Goal: Task Accomplishment & Management: Use online tool/utility

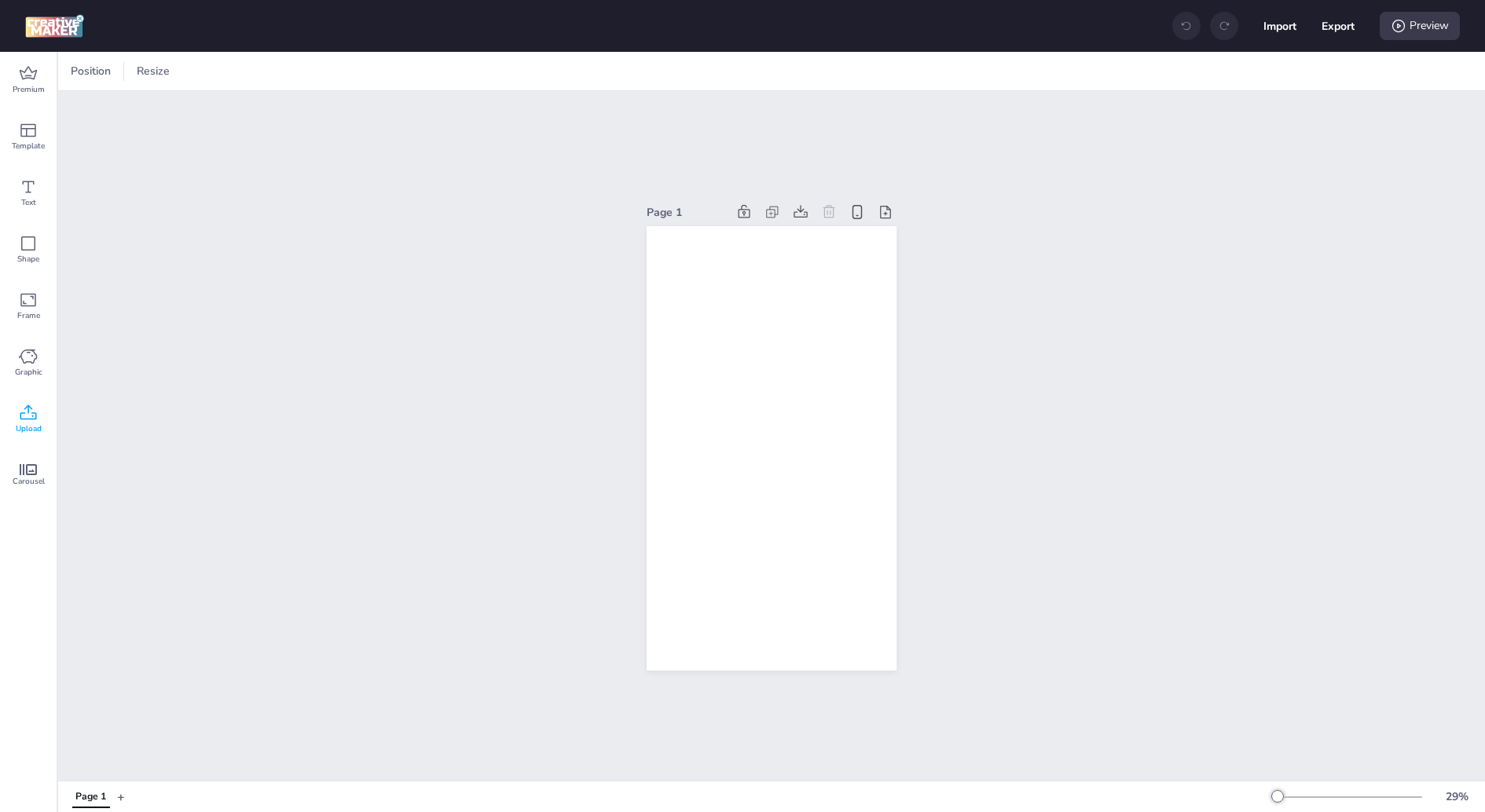
click at [24, 420] on icon at bounding box center [28, 413] width 19 height 19
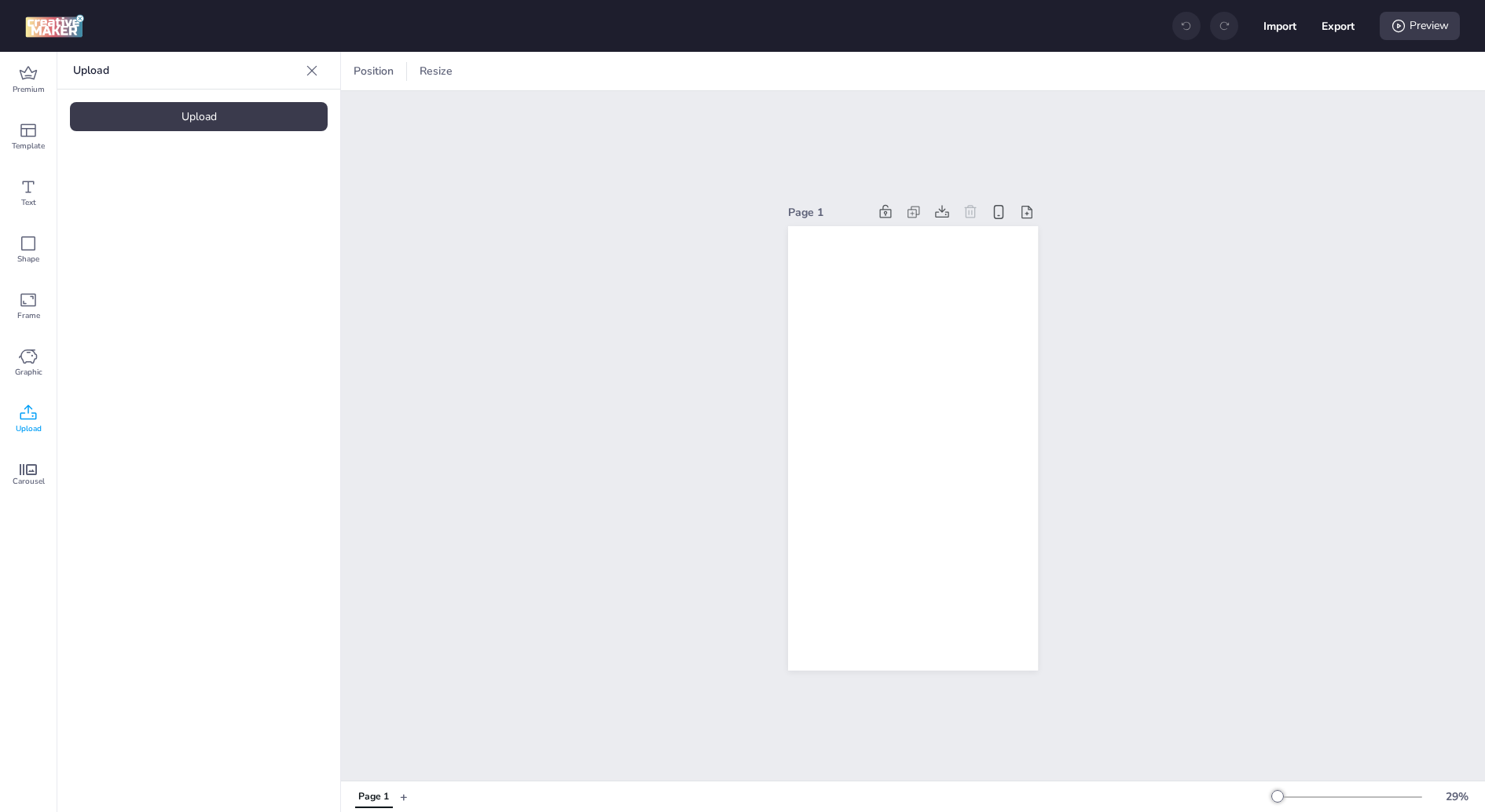
click at [280, 115] on div "Upload" at bounding box center [199, 116] width 258 height 29
click at [126, 218] on video at bounding box center [132, 220] width 126 height 63
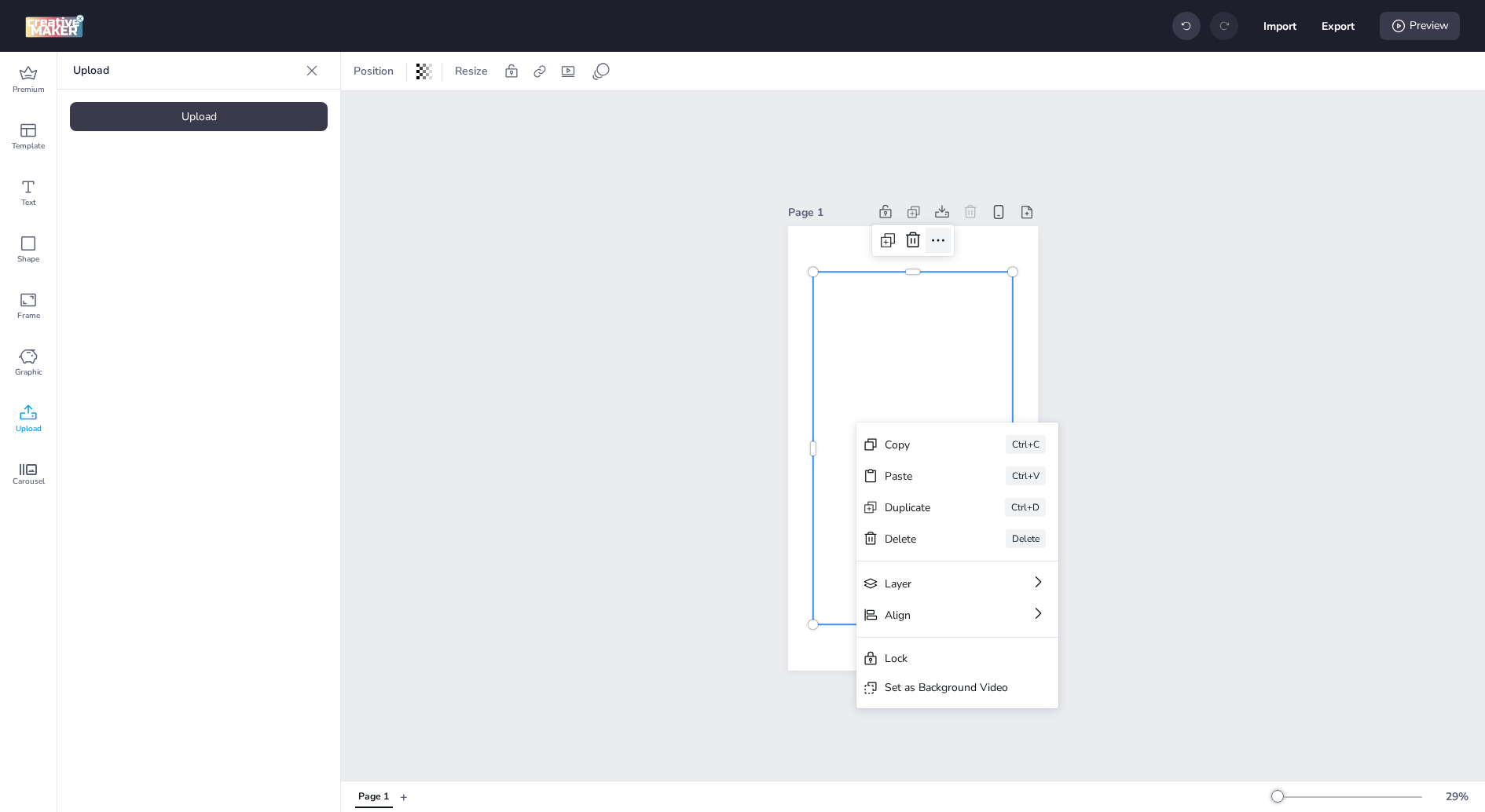
click at [940, 240] on icon at bounding box center [938, 240] width 19 height 19
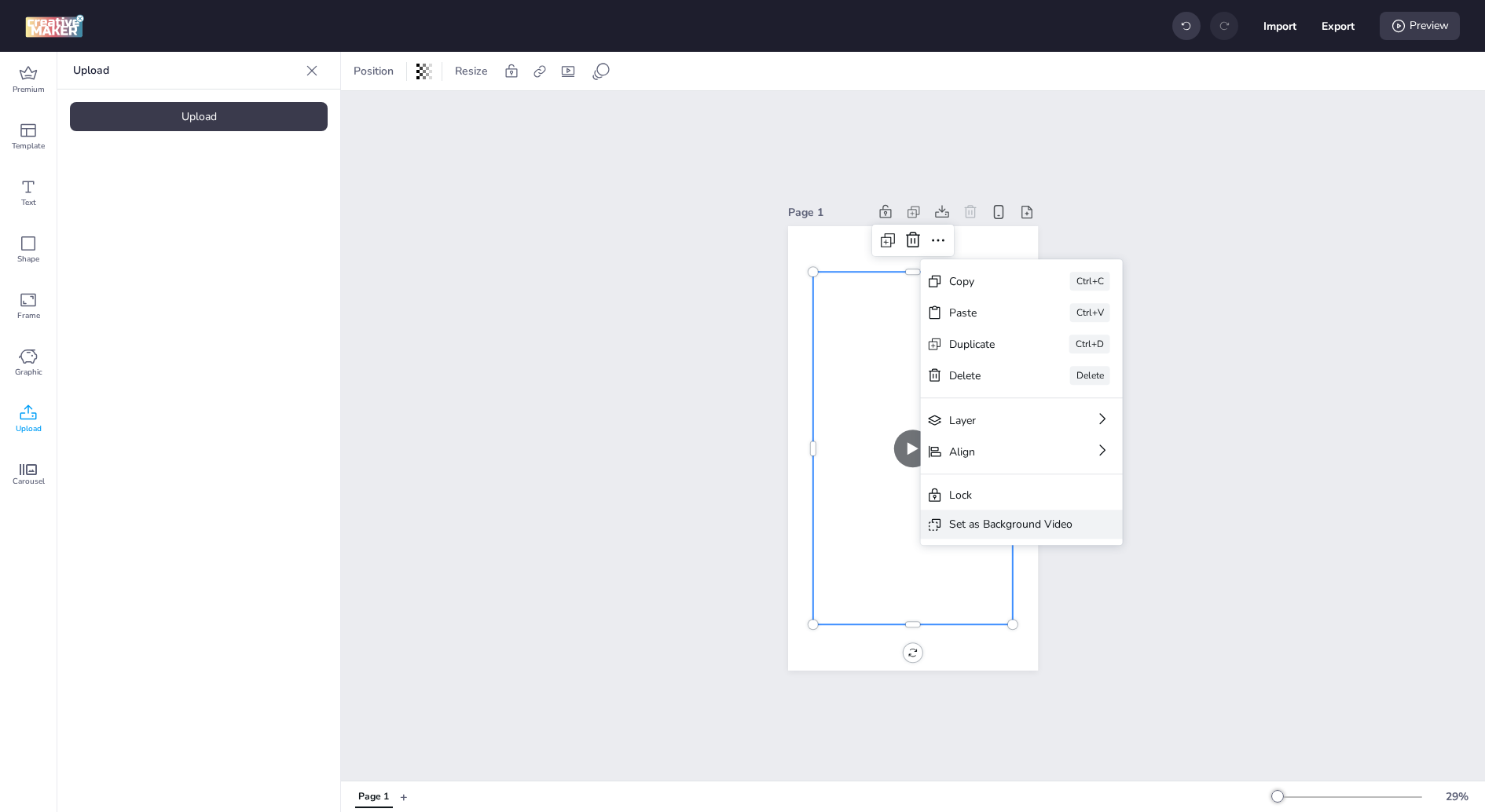
click at [989, 517] on div "Set as Background Video" at bounding box center [1011, 524] width 123 height 17
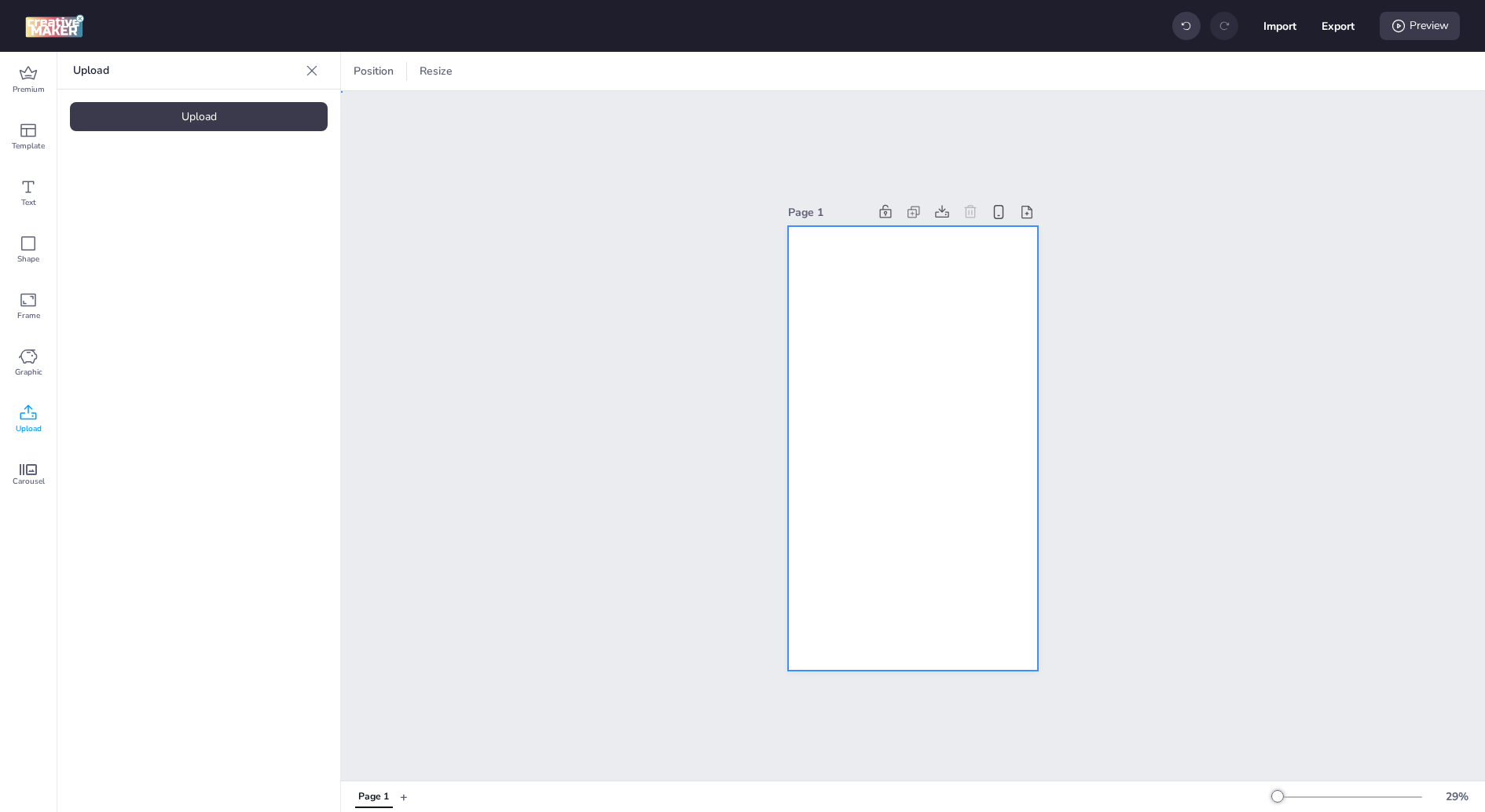
click at [1005, 446] on video at bounding box center [913, 448] width 252 height 444
click at [952, 435] on video at bounding box center [913, 448] width 252 height 444
click at [678, 76] on icon at bounding box center [677, 71] width 16 height 16
click at [602, 80] on div "Resize" at bounding box center [609, 72] width 46 height 25
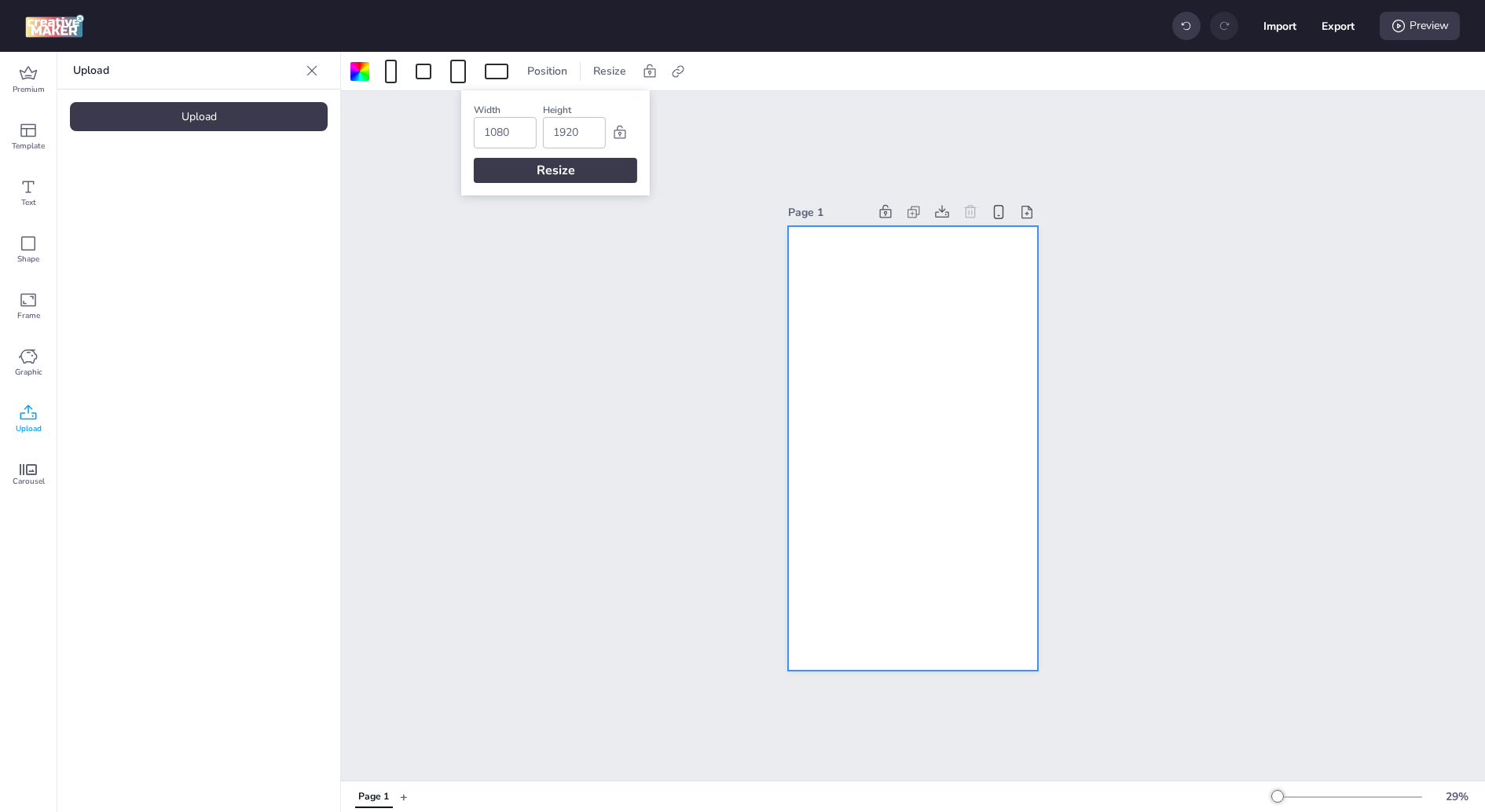
click at [516, 131] on input "1080" at bounding box center [505, 133] width 42 height 30
type input "320"
type input "480"
click at [502, 168] on div "Resize" at bounding box center [555, 171] width 163 height 25
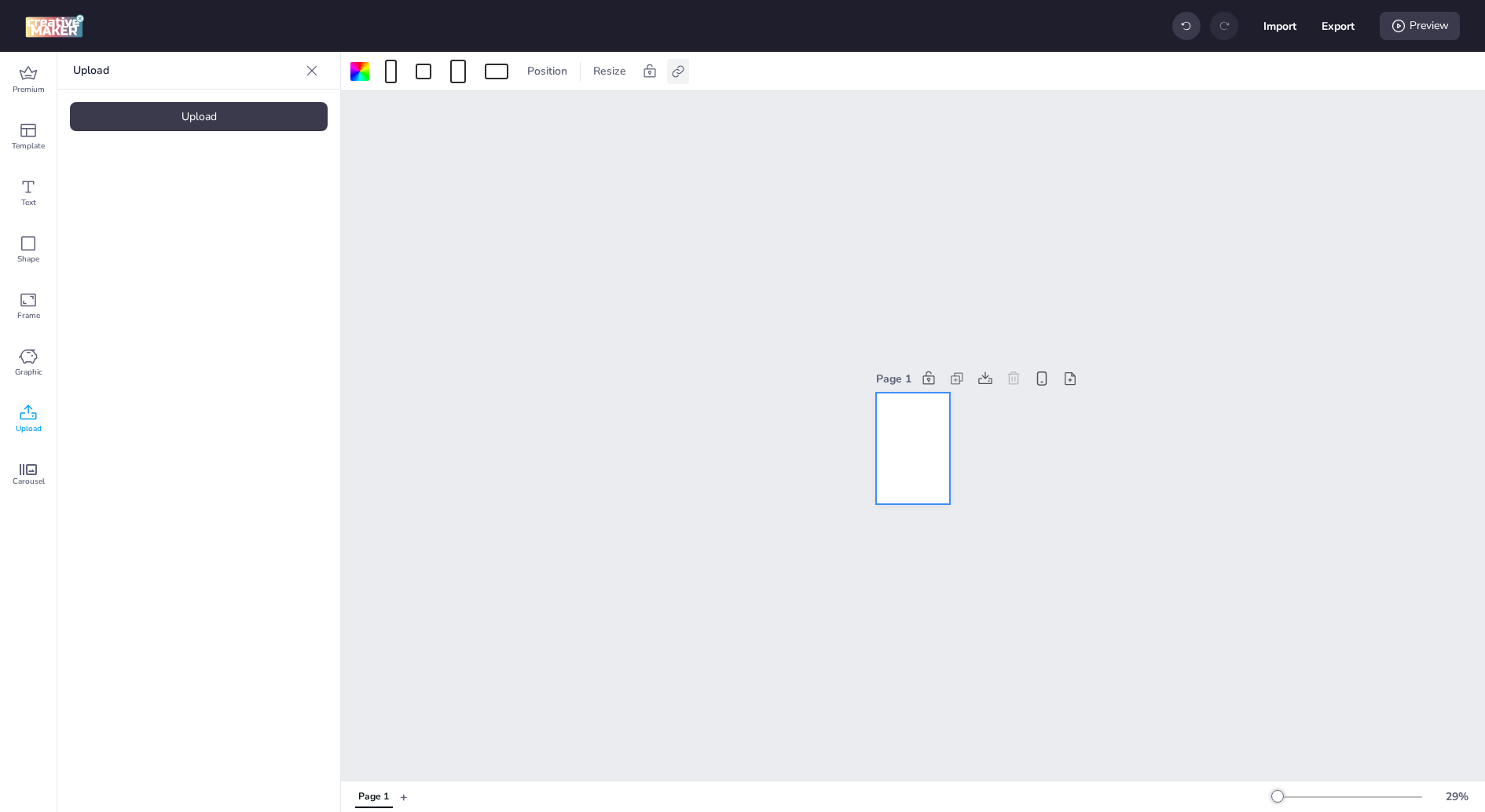
click at [674, 71] on icon at bounding box center [677, 71] width 16 height 16
click at [601, 97] on label "Activate hyperlink" at bounding box center [565, 111] width 118 height 27
click at [521, 112] on input "Activate hyperlink" at bounding box center [516, 117] width 10 height 10
checkbox input "true"
click at [572, 195] on input "[URL][DOMAIN_NAME]" at bounding box center [593, 187] width 144 height 17
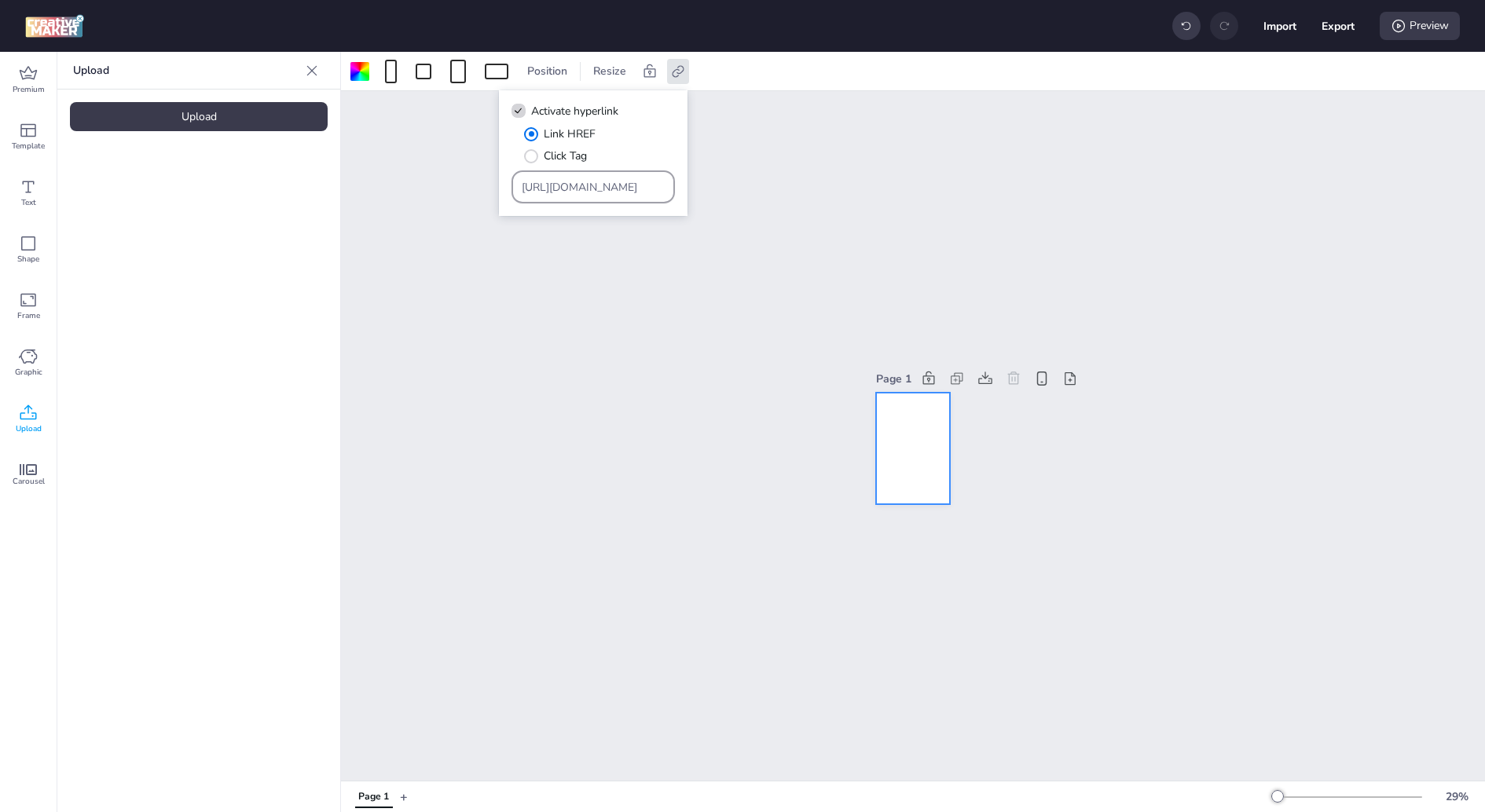
click at [572, 195] on input "[URL][DOMAIN_NAME]" at bounding box center [593, 187] width 144 height 17
paste input "[DOMAIN_NAME][URL]"
type input "[DOMAIN_NAME][URL]"
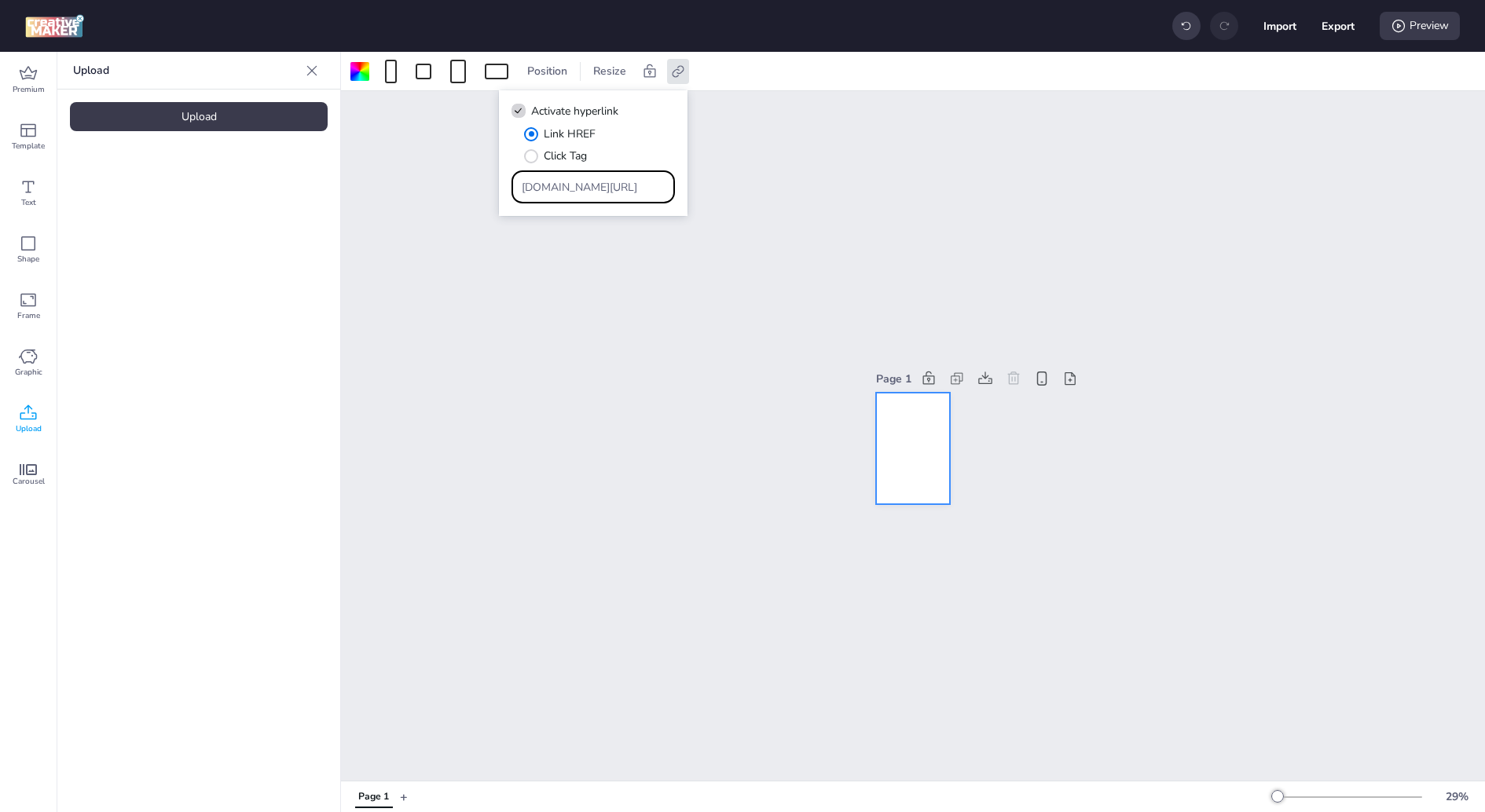
click at [660, 137] on div "Link HREF Click Tag" at bounding box center [599, 145] width 151 height 38
click at [938, 176] on div "Page 1" at bounding box center [913, 436] width 1144 height 690
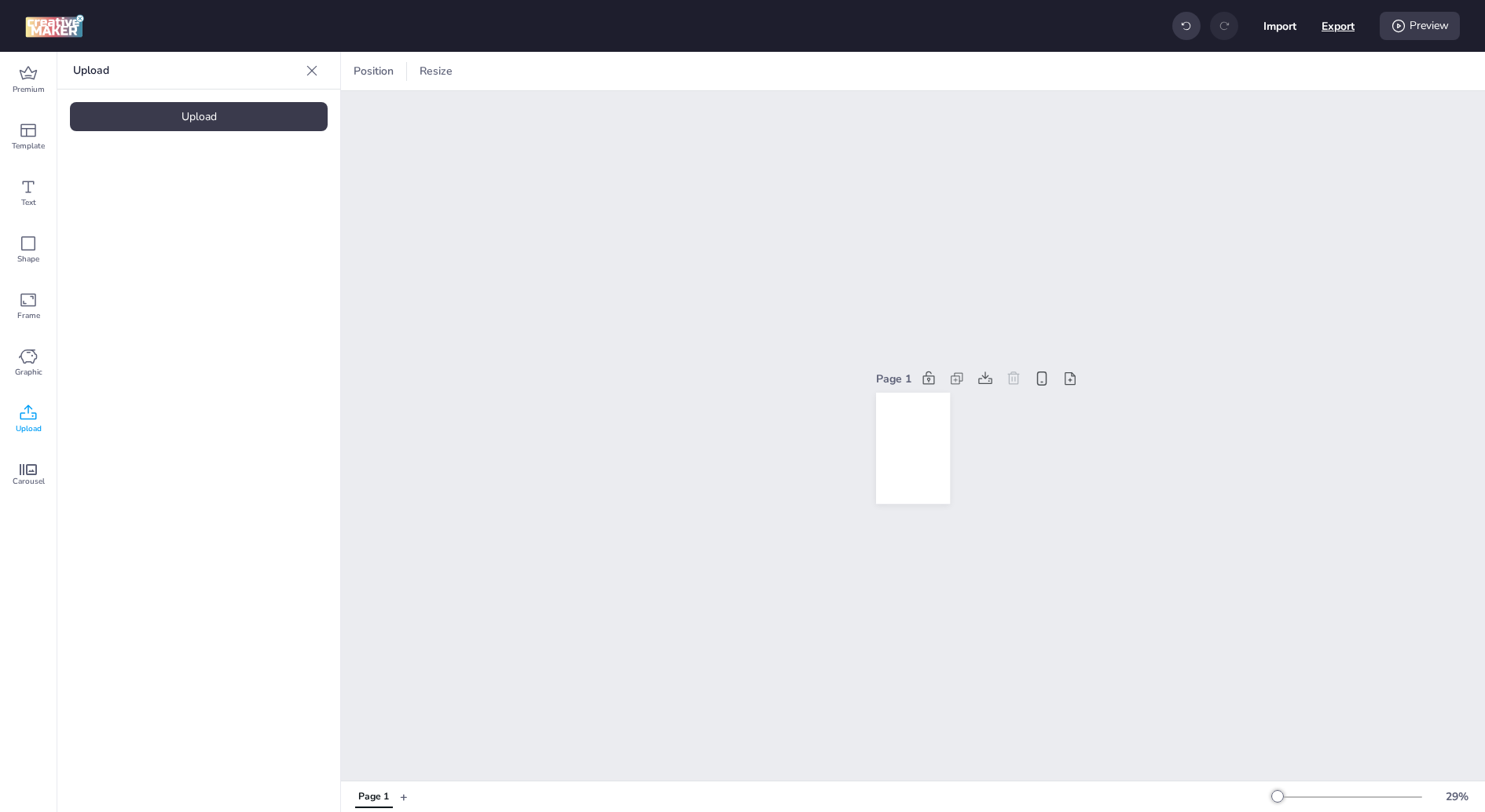
click at [1339, 32] on button "Export" at bounding box center [1338, 26] width 33 height 33
select select "html"
click at [1275, 129] on button "Download" at bounding box center [1268, 126] width 143 height 31
